Goal: Task Accomplishment & Management: Use online tool/utility

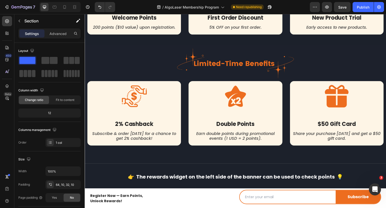
scroll to position [229, 0]
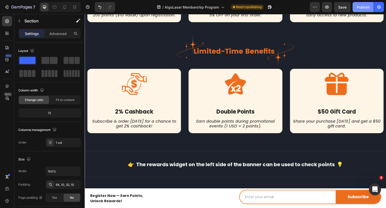
click at [365, 7] on div "Publish" at bounding box center [363, 7] width 13 height 5
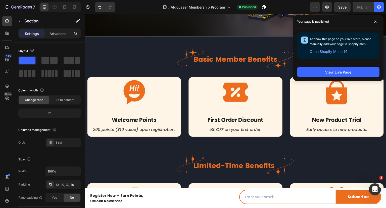
scroll to position [104, 0]
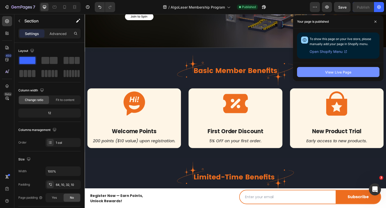
click at [338, 71] on div "View Live Page" at bounding box center [338, 71] width 26 height 5
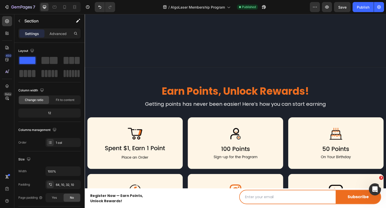
scroll to position [503, 0]
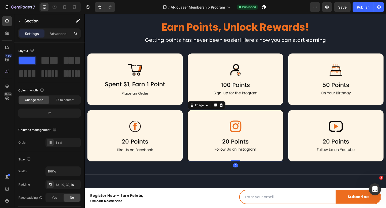
click at [238, 130] on img at bounding box center [235, 135] width 95 height 51
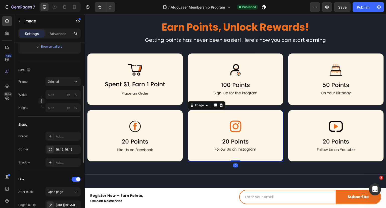
scroll to position [176, 0]
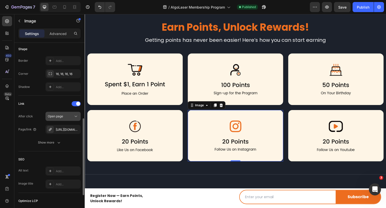
click at [68, 117] on div "Open page" at bounding box center [61, 116] width 26 height 5
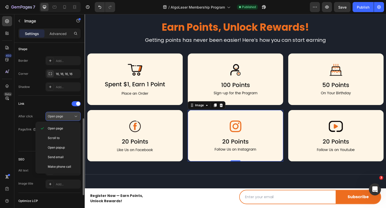
click at [68, 117] on div "Open page" at bounding box center [61, 116] width 26 height 5
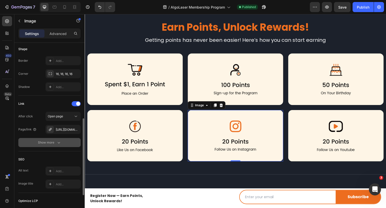
click at [47, 142] on div "Show more" at bounding box center [49, 142] width 23 height 5
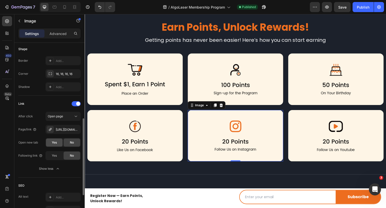
click at [58, 143] on div "Yes" at bounding box center [54, 142] width 17 height 8
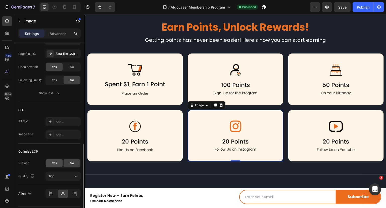
scroll to position [265, 0]
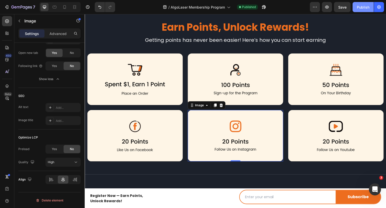
click at [362, 9] on div "Publish" at bounding box center [363, 7] width 13 height 5
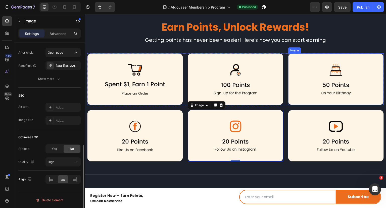
click at [324, 90] on img at bounding box center [335, 78] width 95 height 51
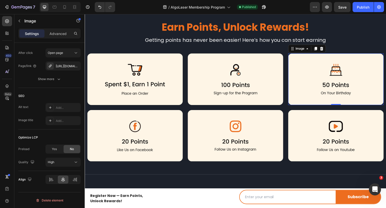
click at [300, 88] on img at bounding box center [335, 78] width 95 height 51
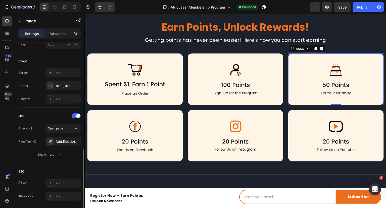
scroll to position [139, 0]
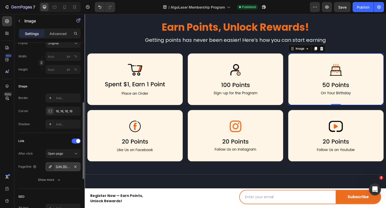
click at [59, 167] on div "[URL][DOMAIN_NAME]" at bounding box center [63, 166] width 15 height 5
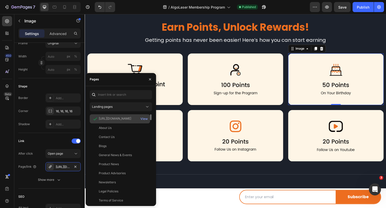
click at [108, 117] on div "[URL][DOMAIN_NAME]" at bounding box center [115, 118] width 32 height 5
click at [145, 118] on div "View" at bounding box center [143, 118] width 7 height 5
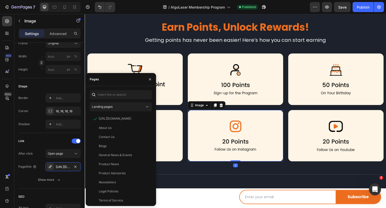
click at [252, 138] on img at bounding box center [235, 135] width 95 height 51
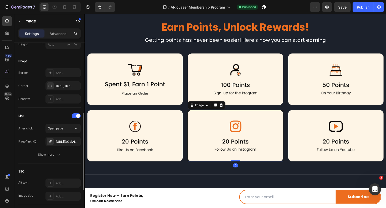
scroll to position [189, 0]
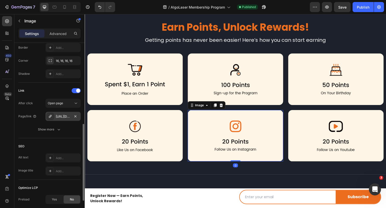
click at [66, 112] on div "[URL][DOMAIN_NAME][DOMAIN_NAME]" at bounding box center [62, 116] width 35 height 9
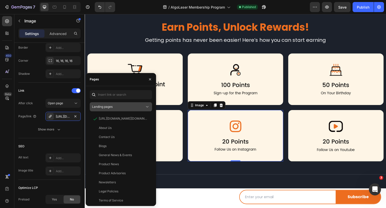
click at [129, 108] on div "Landing pages" at bounding box center [118, 106] width 53 height 5
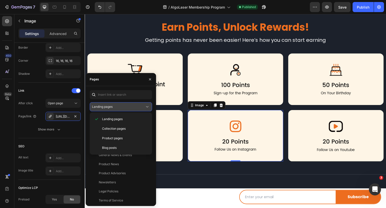
click at [117, 105] on div "Landing pages" at bounding box center [118, 106] width 53 height 5
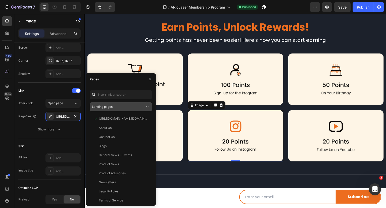
click at [117, 105] on div "Landing pages" at bounding box center [118, 106] width 53 height 5
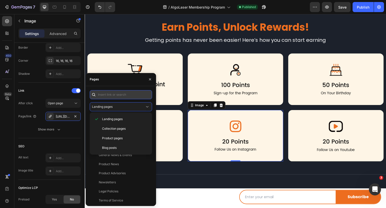
click at [118, 93] on input "text" at bounding box center [121, 94] width 62 height 9
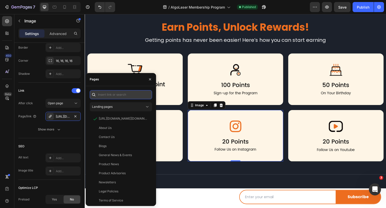
paste input "[URL][DOMAIN_NAME]"
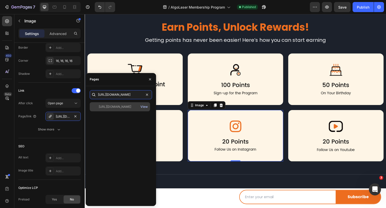
type input "[URL][DOMAIN_NAME]"
click at [141, 106] on div "View" at bounding box center [143, 106] width 7 height 5
click at [124, 109] on div "[URL][DOMAIN_NAME] View" at bounding box center [120, 106] width 60 height 9
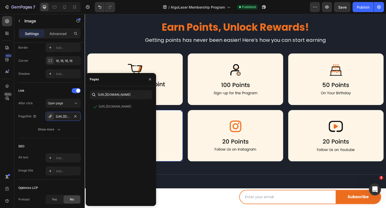
click at [172, 130] on img at bounding box center [134, 135] width 95 height 51
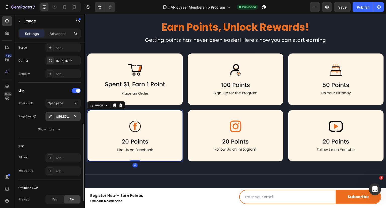
click at [62, 114] on div "[URL][DOMAIN_NAME]" at bounding box center [63, 116] width 15 height 5
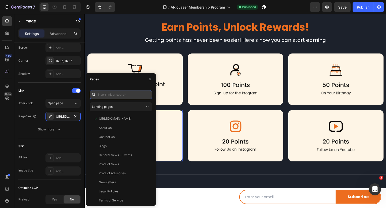
click at [115, 95] on input "text" at bounding box center [121, 94] width 62 height 9
paste input "[URL][DOMAIN_NAME]"
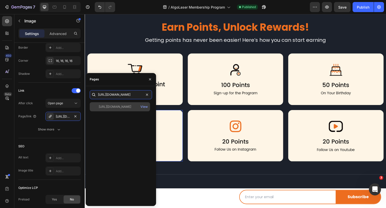
type input "[URL][DOMAIN_NAME]"
click at [120, 106] on div "[URL][DOMAIN_NAME]" at bounding box center [115, 106] width 32 height 5
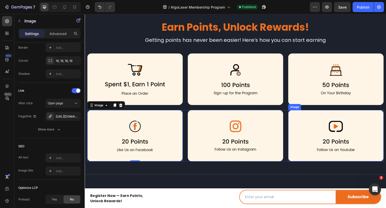
click at [321, 127] on img at bounding box center [335, 135] width 95 height 51
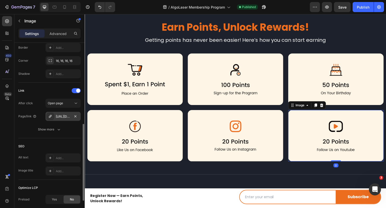
click at [66, 117] on div "[URL][DOMAIN_NAME]" at bounding box center [63, 116] width 15 height 5
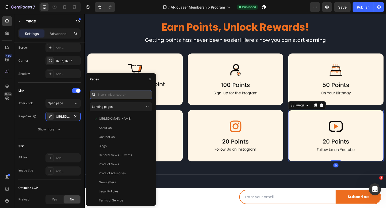
click at [112, 97] on input "text" at bounding box center [121, 94] width 62 height 9
paste input "[URL][DOMAIN_NAME]"
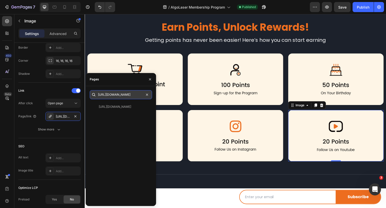
scroll to position [0, 16]
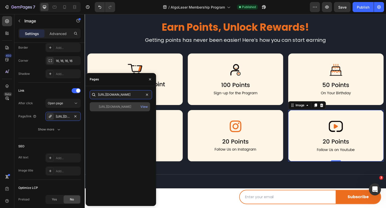
type input "[URL][DOMAIN_NAME]"
click at [124, 108] on div "[URL][DOMAIN_NAME]" at bounding box center [115, 106] width 32 height 5
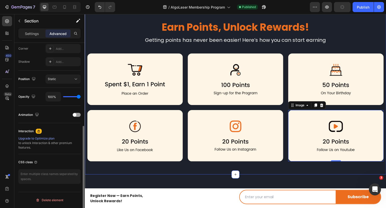
click at [257, 167] on div "Earn Points, Unlock Rewards! Heading Getting points has never been easier! Here…" at bounding box center [236, 88] width 302 height 171
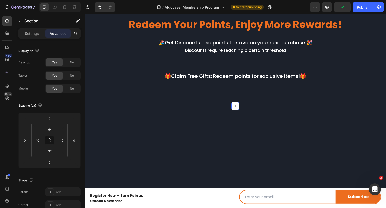
scroll to position [679, 0]
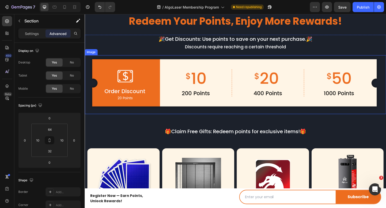
click at [194, 79] on img at bounding box center [236, 84] width 302 height 59
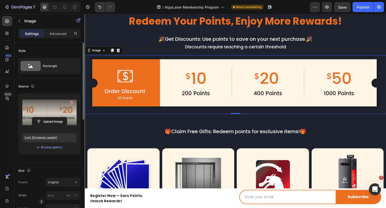
click at [52, 112] on label at bounding box center [49, 113] width 54 height 32
click at [52, 117] on input "file" at bounding box center [49, 121] width 35 height 9
click at [54, 116] on label at bounding box center [49, 113] width 54 height 32
click at [54, 117] on input "file" at bounding box center [49, 121] width 35 height 9
click at [46, 98] on label at bounding box center [49, 113] width 54 height 32
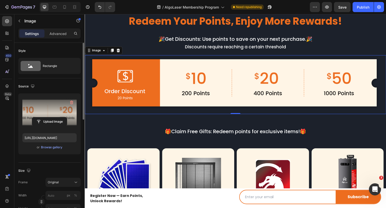
click at [46, 117] on input "file" at bounding box center [49, 121] width 35 height 9
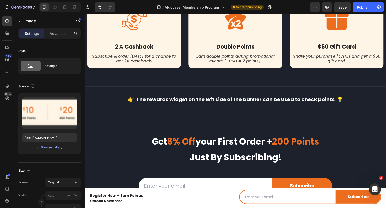
scroll to position [327, 0]
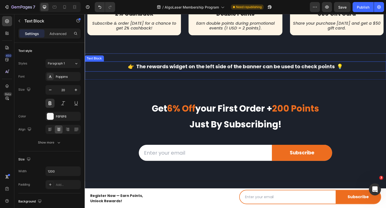
click at [270, 64] on p "👉 The rewards widget on the left side of the banner can be used to check points…" at bounding box center [235, 66] width 301 height 9
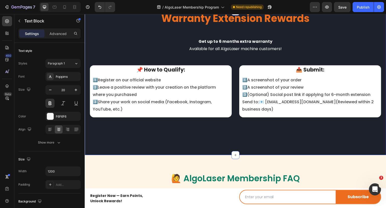
scroll to position [1081, 0]
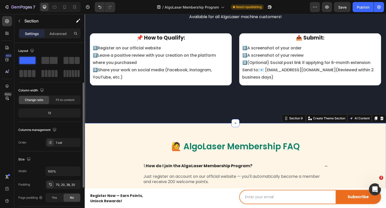
scroll to position [75, 0]
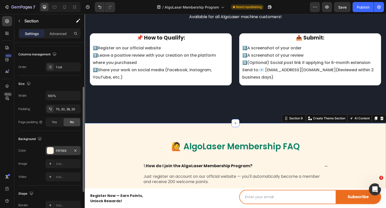
click at [58, 149] on div "FEF5E6" at bounding box center [63, 150] width 15 height 5
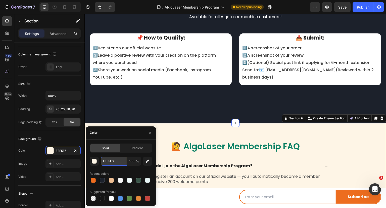
click at [119, 160] on input "FEF5E6" at bounding box center [114, 160] width 26 height 9
click at [121, 39] on h3 "📌 How to Qualify:" at bounding box center [161, 37] width 142 height 9
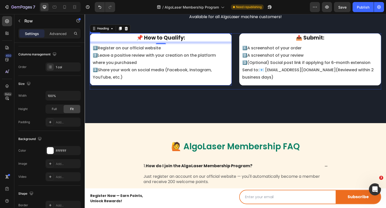
click at [142, 81] on div "📌 How to Qualify: Heading 8 1️⃣Register on our official website 2️⃣Leave a posi…" at bounding box center [161, 59] width 142 height 52
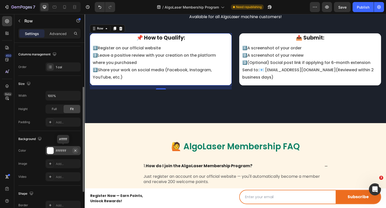
click at [75, 150] on icon "button" at bounding box center [75, 150] width 4 height 4
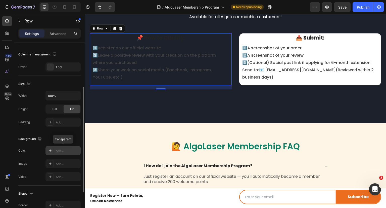
click at [58, 150] on div "Add..." at bounding box center [68, 150] width 24 height 5
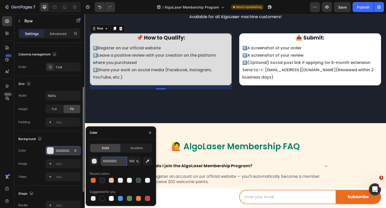
click at [117, 162] on input "DDDDDD" at bounding box center [114, 160] width 26 height 9
paste input "FEF5E6"
type input "FEF5E6"
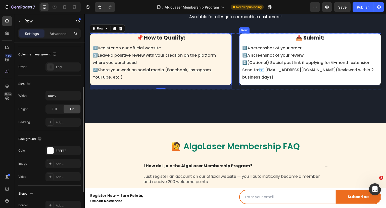
click at [298, 83] on div "📤 Submit: Heading 1️⃣A screenshot of your order 2️⃣A screenshot of your review …" at bounding box center [310, 59] width 142 height 52
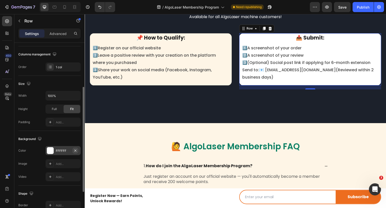
click at [75, 150] on icon "button" at bounding box center [75, 150] width 4 height 4
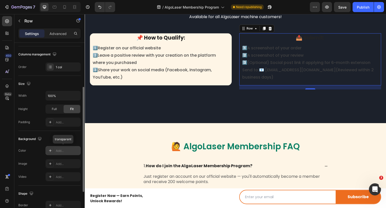
click at [62, 152] on div "Add..." at bounding box center [68, 150] width 24 height 5
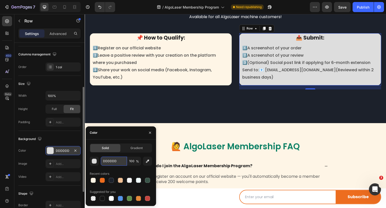
click at [115, 162] on input "DDDDDD" at bounding box center [114, 160] width 26 height 9
paste input "FEF5E6"
type input "FEF5E6"
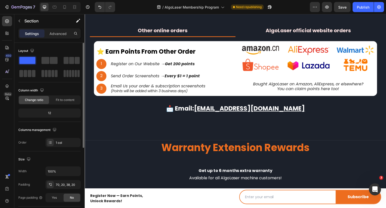
scroll to position [905, 0]
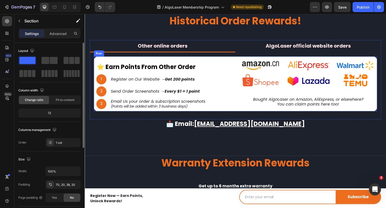
click at [235, 61] on div "⭐ earn points from other order Heading 1 Text Block Hero Banner Register on Our…" at bounding box center [235, 83] width 283 height 55
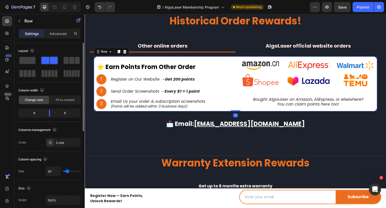
scroll to position [75, 0]
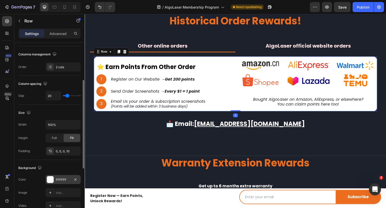
click at [67, 176] on div "FFFFFF" at bounding box center [62, 179] width 35 height 9
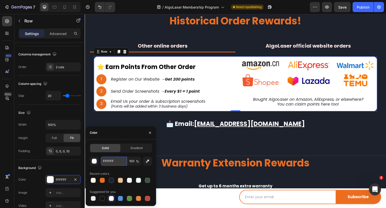
click at [116, 161] on input "FFFFFF" at bounding box center [114, 160] width 26 height 9
paste input "EF5E6"
type input "FEF5E6"
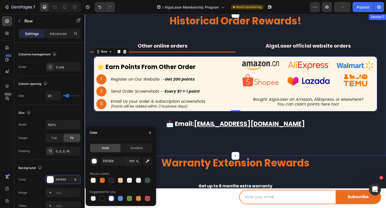
click at [321, 137] on div "Historical Order Rewards! Heading Other online orders AlgoLaser official websit…" at bounding box center [236, 85] width 302 height 142
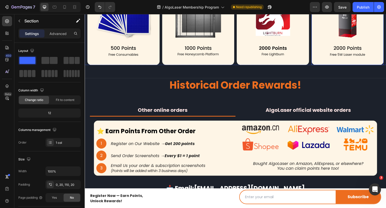
scroll to position [855, 0]
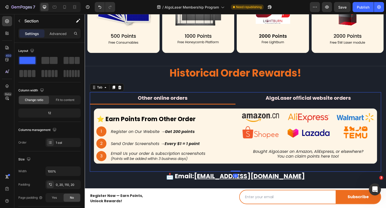
click at [296, 101] on li "AlgoLaser official website orders" at bounding box center [308, 98] width 146 height 12
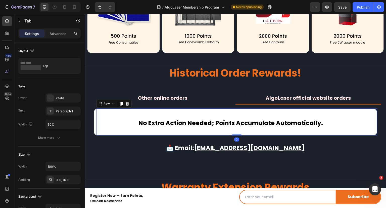
click at [193, 113] on div "no extra action needed; points accumulate automatically. Heading Row 0" at bounding box center [236, 121] width 281 height 27
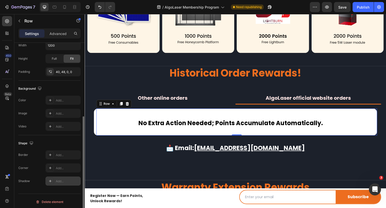
scroll to position [127, 0]
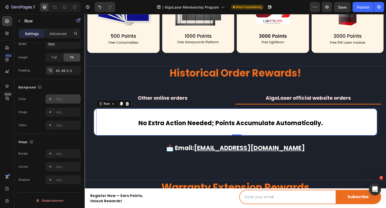
click at [61, 100] on div "Add..." at bounding box center [68, 99] width 24 height 5
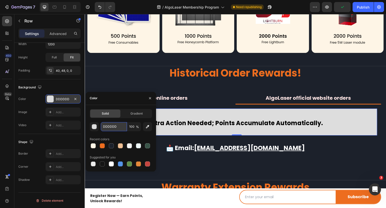
click at [122, 128] on input "DDDDDD" at bounding box center [114, 126] width 26 height 9
paste input "FEF5E6"
type input "FEF5E6"
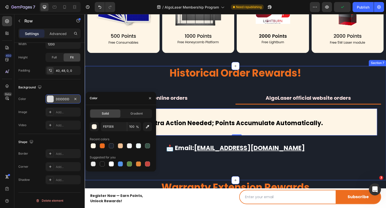
click at [276, 162] on div "Historical Order Rewards! Heading Other online orders AlgoLaser official websit…" at bounding box center [236, 123] width 302 height 114
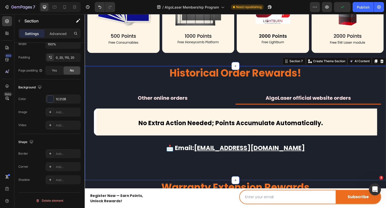
scroll to position [0, 0]
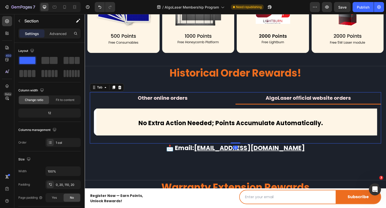
click at [156, 96] on p "Other online orders" at bounding box center [163, 98] width 50 height 6
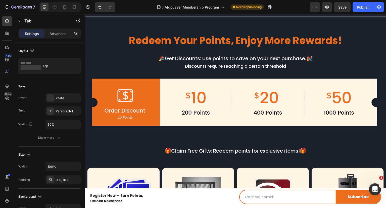
scroll to position [654, 0]
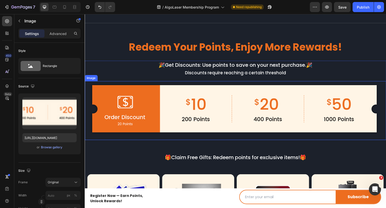
click at [198, 109] on img at bounding box center [236, 110] width 302 height 59
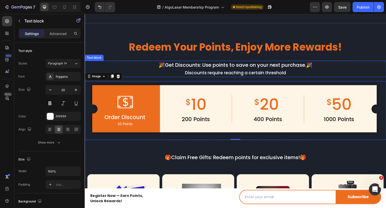
click at [196, 71] on span "Discounts require reaching a certain threshold" at bounding box center [235, 73] width 101 height 6
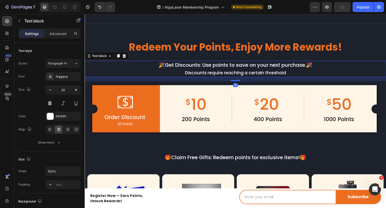
click at [188, 71] on span "Discounts require reaching a certain threshold" at bounding box center [235, 73] width 101 height 6
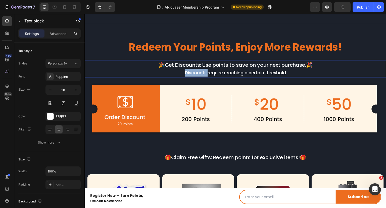
click at [188, 71] on span "Discounts require reaching a certain threshold" at bounding box center [235, 73] width 101 height 6
click at [250, 74] on span "Discounts require reaching a certain threshold" at bounding box center [235, 73] width 101 height 6
drag, startPoint x: 286, startPoint y: 72, endPoint x: 177, endPoint y: 71, distance: 108.6
click at [177, 71] on p "Discounts require reaching a certain threshold" at bounding box center [235, 73] width 301 height 8
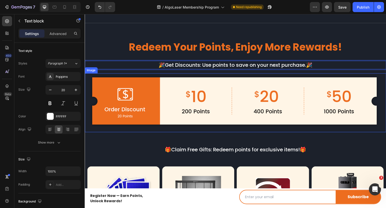
click at [293, 92] on img at bounding box center [236, 102] width 302 height 59
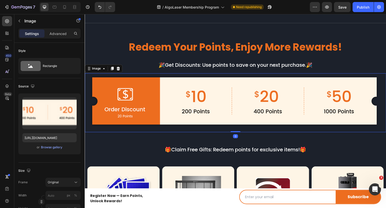
click at [162, 110] on img at bounding box center [236, 102] width 302 height 59
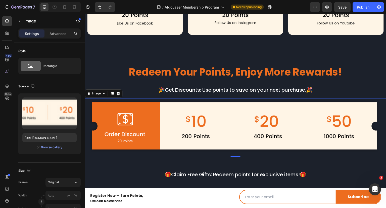
scroll to position [629, 0]
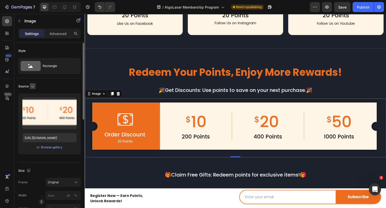
click at [33, 85] on icon "button" at bounding box center [32, 85] width 5 height 5
click at [35, 101] on icon "button" at bounding box center [33, 103] width 5 height 5
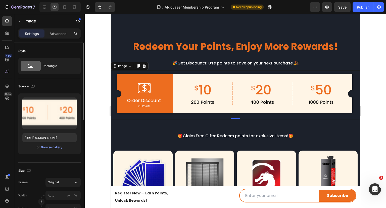
scroll to position [672, 0]
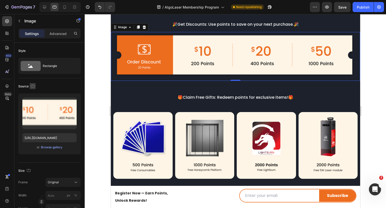
click at [31, 84] on icon "button" at bounding box center [33, 85] width 4 height 3
click at [32, 94] on icon "button" at bounding box center [33, 93] width 3 height 3
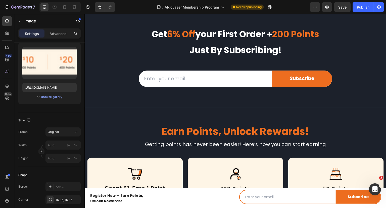
scroll to position [398, 0]
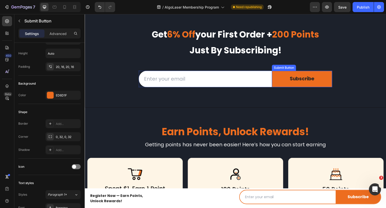
click at [283, 78] on button "Subscribe" at bounding box center [302, 79] width 60 height 16
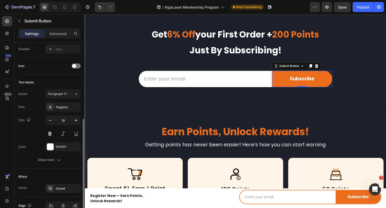
scroll to position [176, 0]
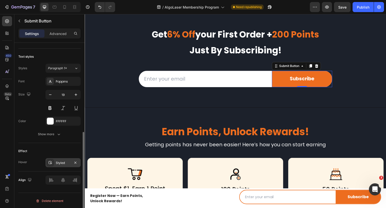
click at [63, 161] on div "Styled" at bounding box center [63, 162] width 15 height 5
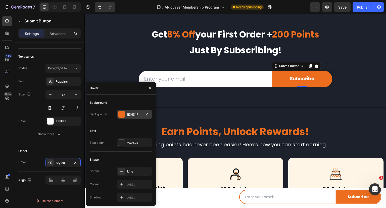
click at [128, 112] on div "ED6D1F" at bounding box center [134, 114] width 15 height 5
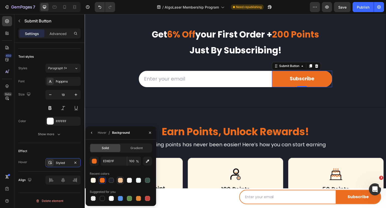
click at [119, 180] on div at bounding box center [120, 179] width 5 height 5
click at [92, 163] on div "button" at bounding box center [94, 161] width 5 height 5
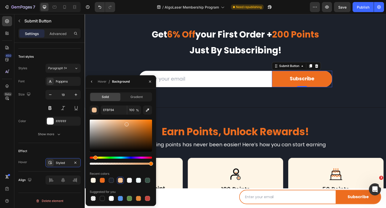
drag, startPoint x: 114, startPoint y: 122, endPoint x: 127, endPoint y: 123, distance: 12.6
click at [127, 123] on div at bounding box center [127, 124] width 4 height 4
drag, startPoint x: 128, startPoint y: 124, endPoint x: 130, endPoint y: 126, distance: 2.7
click at [130, 127] on div at bounding box center [131, 129] width 4 height 4
drag, startPoint x: 129, startPoint y: 127, endPoint x: 134, endPoint y: 120, distance: 8.4
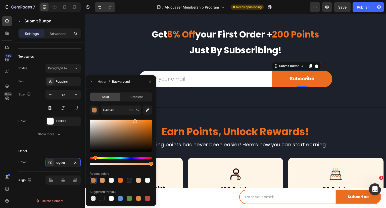
click at [134, 120] on div at bounding box center [135, 121] width 4 height 4
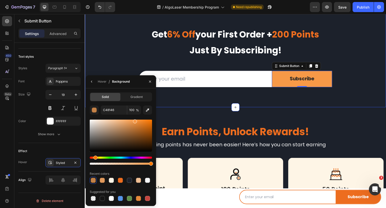
type input "F79947"
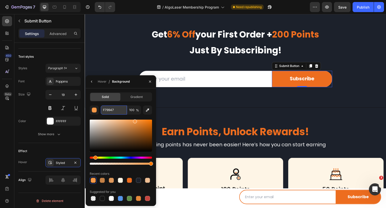
click at [118, 111] on input "F79947" at bounding box center [114, 109] width 26 height 9
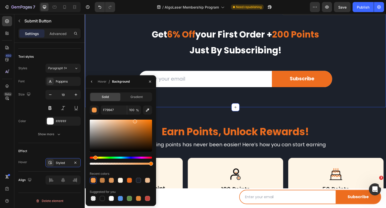
click at [204, 99] on div "get 6% off your first order + 200 points just by subscribing! Heading Row Email…" at bounding box center [236, 57] width 302 height 102
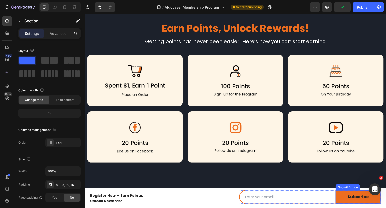
scroll to position [524, 0]
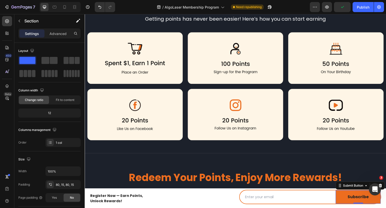
click at [341, 194] on button "Subscribe" at bounding box center [358, 196] width 45 height 13
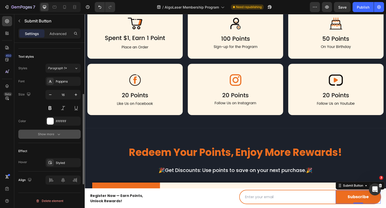
scroll to position [151, 0]
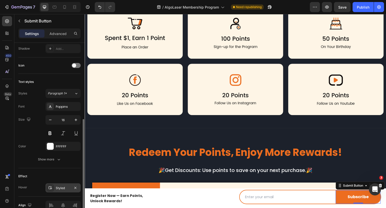
click at [64, 186] on div "Styled" at bounding box center [63, 187] width 15 height 5
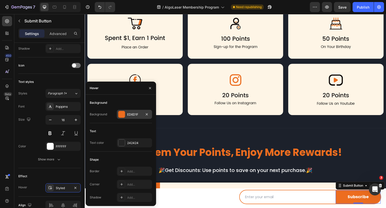
click at [135, 113] on div "ED6D1F" at bounding box center [134, 114] width 15 height 5
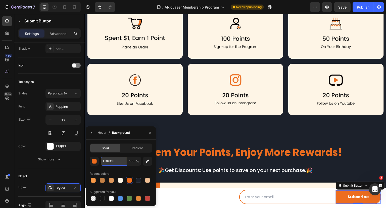
click at [119, 162] on input "ED6D1F" at bounding box center [114, 160] width 26 height 9
paste input "F79947"
type input "F79947"
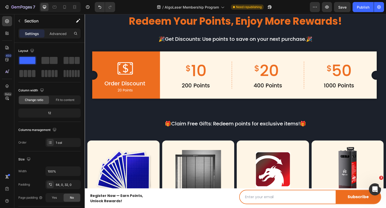
scroll to position [654, 0]
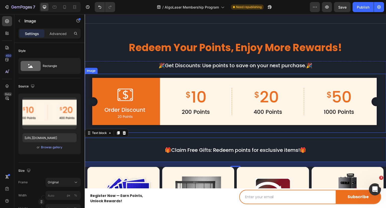
click at [127, 112] on img at bounding box center [236, 103] width 302 height 59
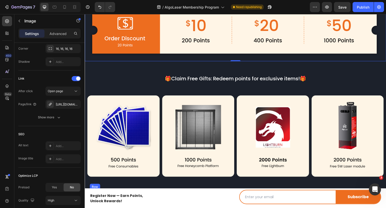
scroll to position [804, 0]
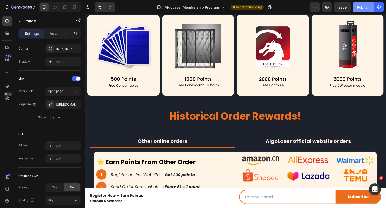
click at [360, 8] on div "Publish" at bounding box center [363, 7] width 13 height 5
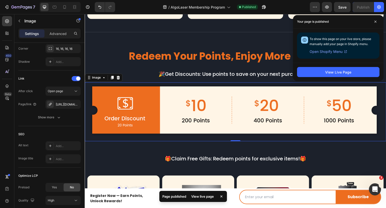
scroll to position [654, 0]
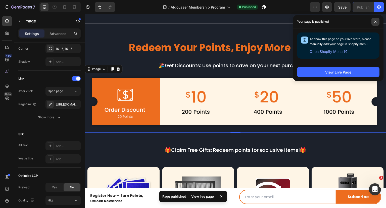
click at [376, 21] on icon at bounding box center [375, 21] width 3 height 3
